Goal: Navigation & Orientation: Find specific page/section

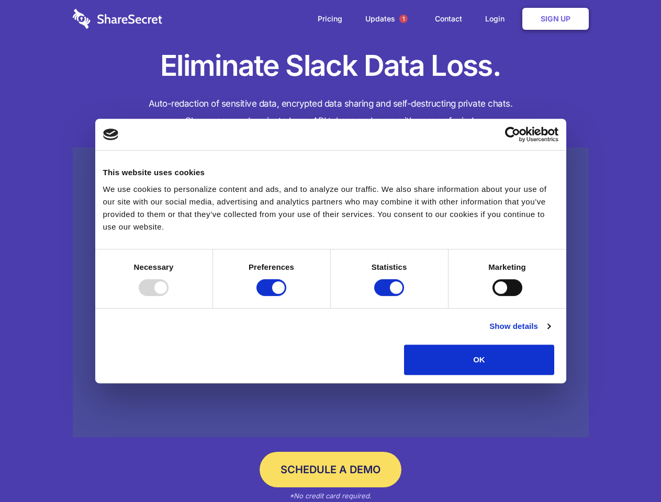
click at [168, 296] on div at bounding box center [154, 287] width 30 height 17
click at [286, 296] on input "Preferences" at bounding box center [271, 287] width 30 height 17
checkbox input "false"
click at [390, 296] on input "Statistics" at bounding box center [389, 287] width 30 height 17
checkbox input "false"
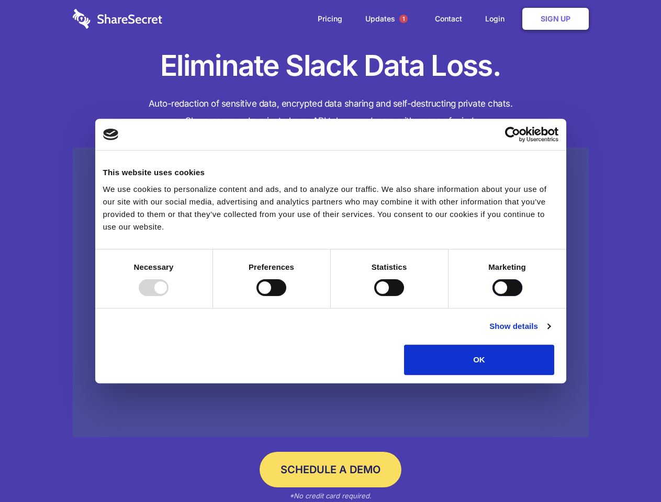
click at [492, 296] on input "Marketing" at bounding box center [507, 287] width 30 height 17
checkbox input "true"
click at [550, 333] on link "Show details" at bounding box center [519, 326] width 61 height 13
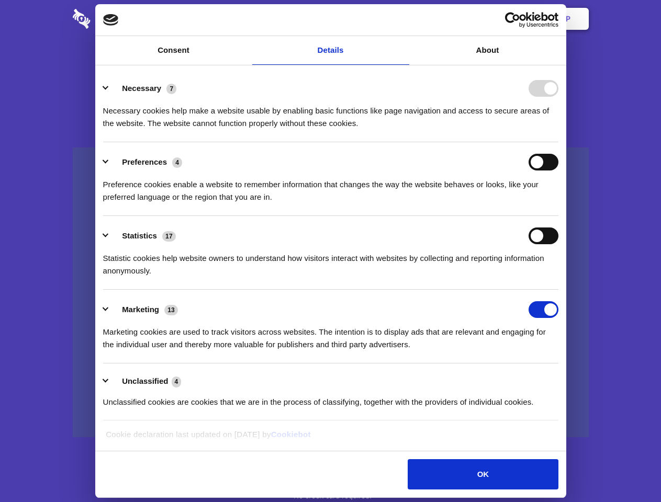
click at [578, 379] on link at bounding box center [331, 293] width 516 height 290
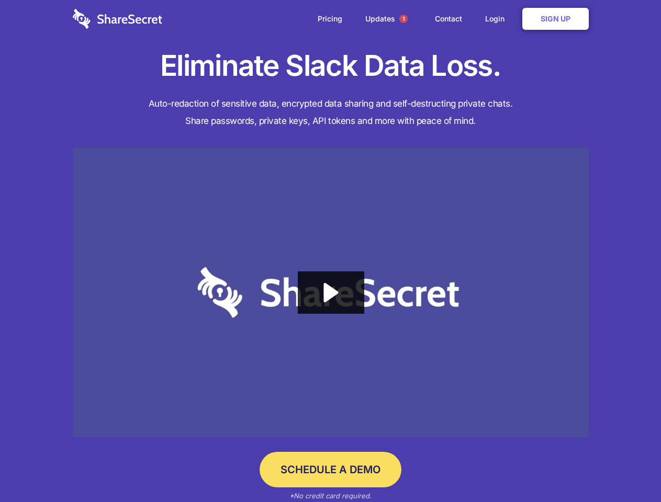
click at [403, 19] on span "1" at bounding box center [403, 19] width 8 height 8
